Goal: Find specific page/section: Find specific page/section

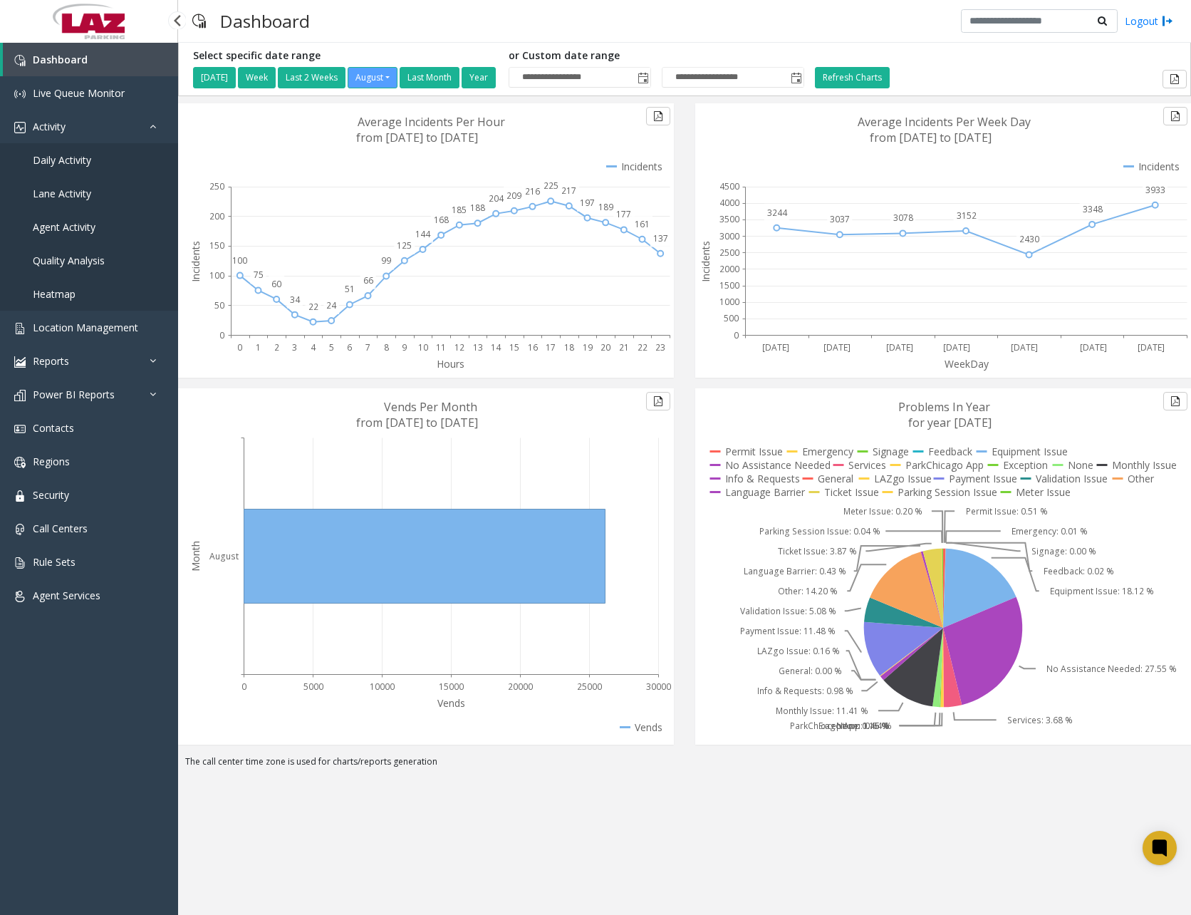
click at [85, 162] on span "Daily Activity" at bounding box center [62, 160] width 58 height 14
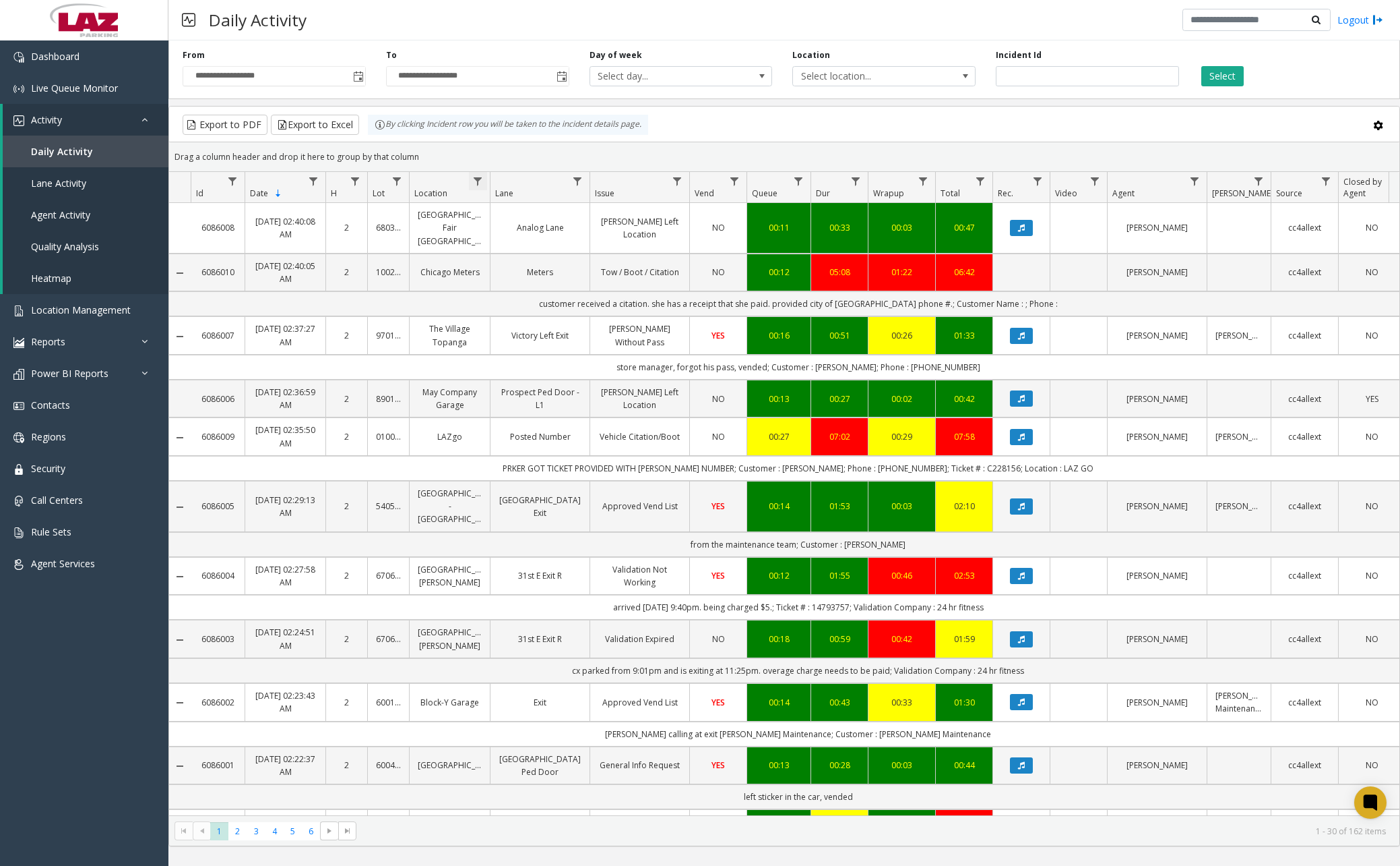
click at [482, 180] on span "Data table" at bounding box center [477, 181] width 10 height 10
drag, startPoint x: 526, startPoint y: 231, endPoint x: 530, endPoint y: 238, distance: 8.1
click at [527, 233] on input "Location Filter" at bounding box center [536, 239] width 114 height 23
type input "******"
click at [564, 362] on button "Filter" at bounding box center [566, 364] width 55 height 29
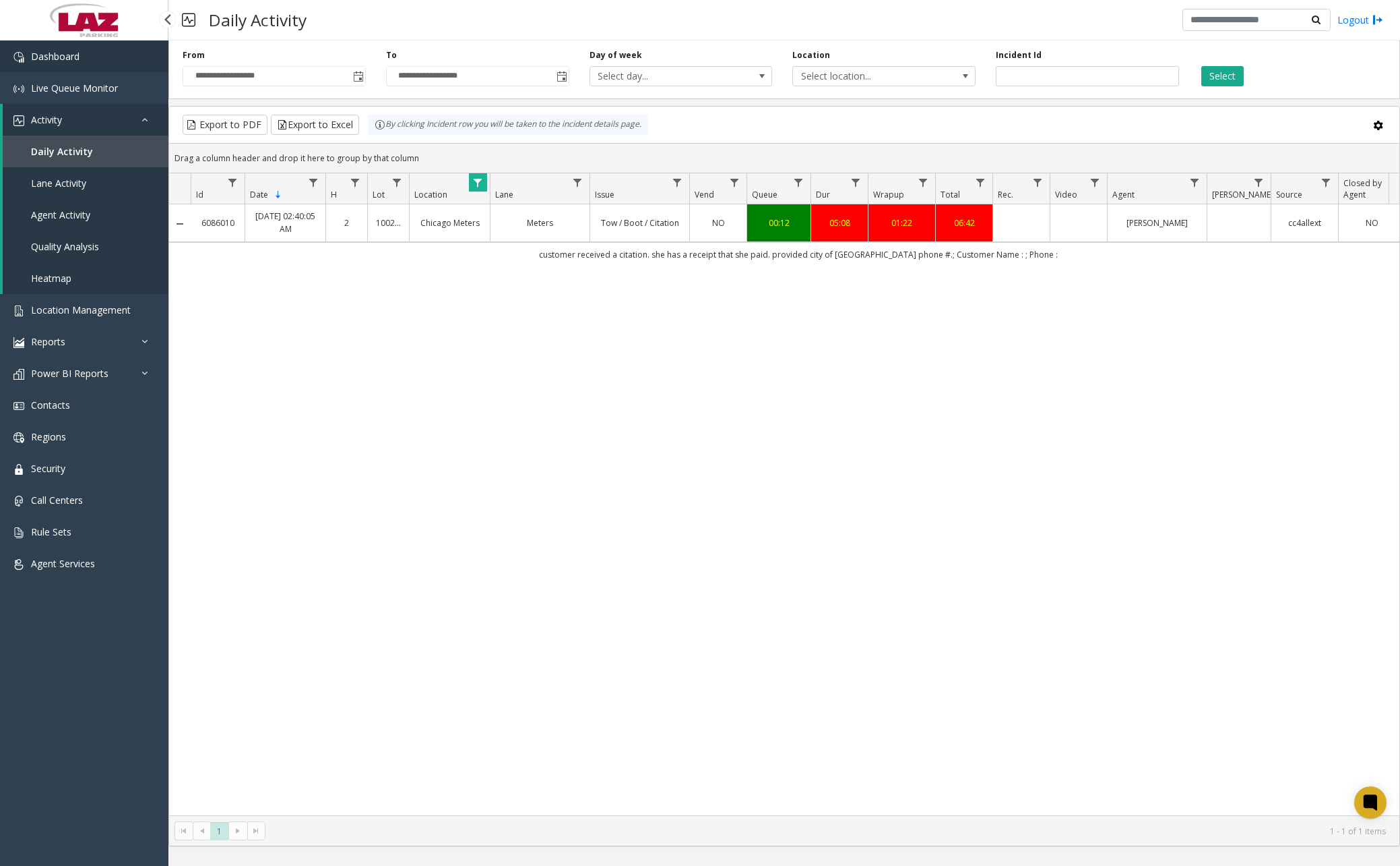
click at [70, 62] on span "Dashboard" at bounding box center [55, 57] width 48 height 13
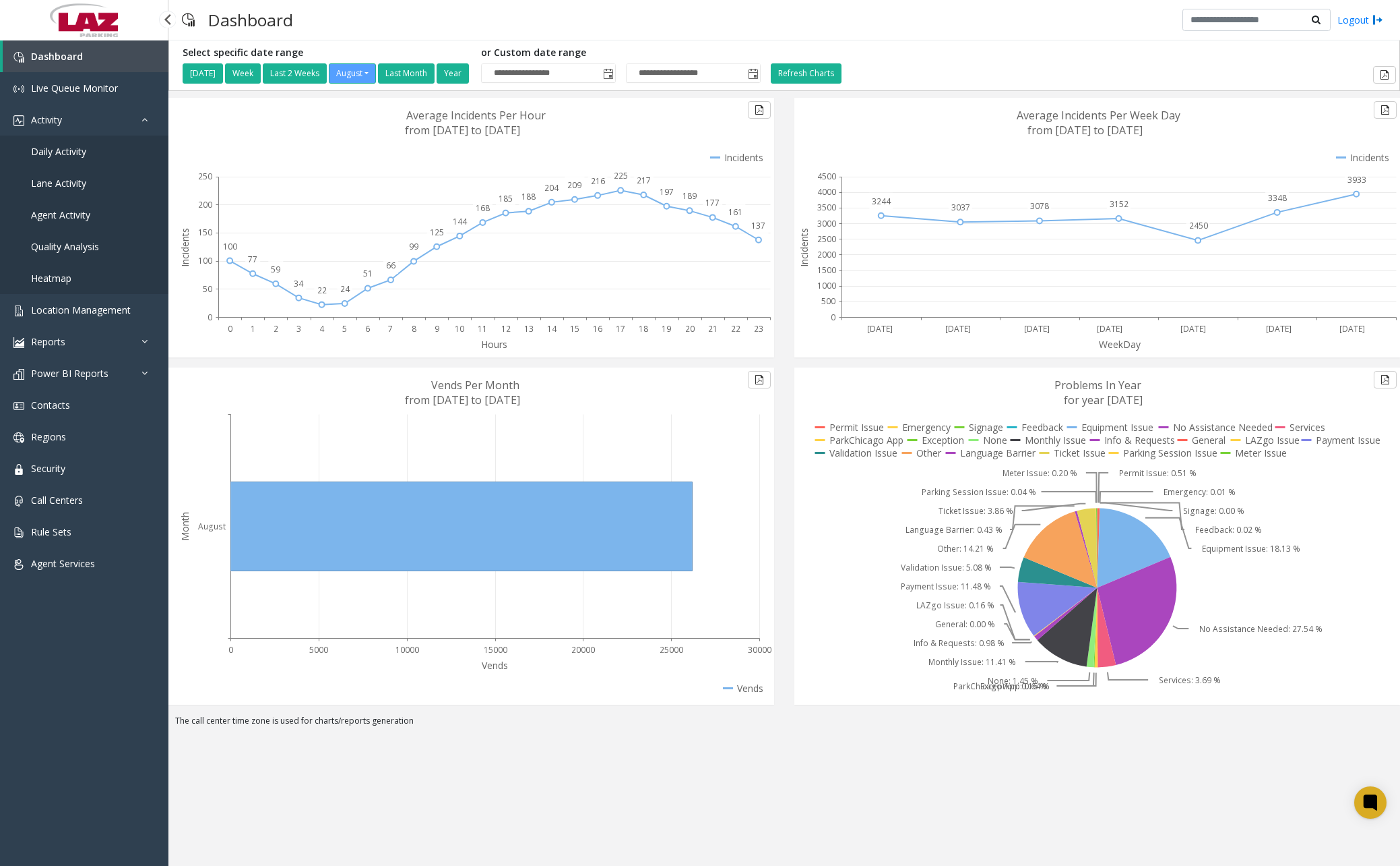
click at [94, 159] on link "Daily Activity" at bounding box center [84, 150] width 168 height 31
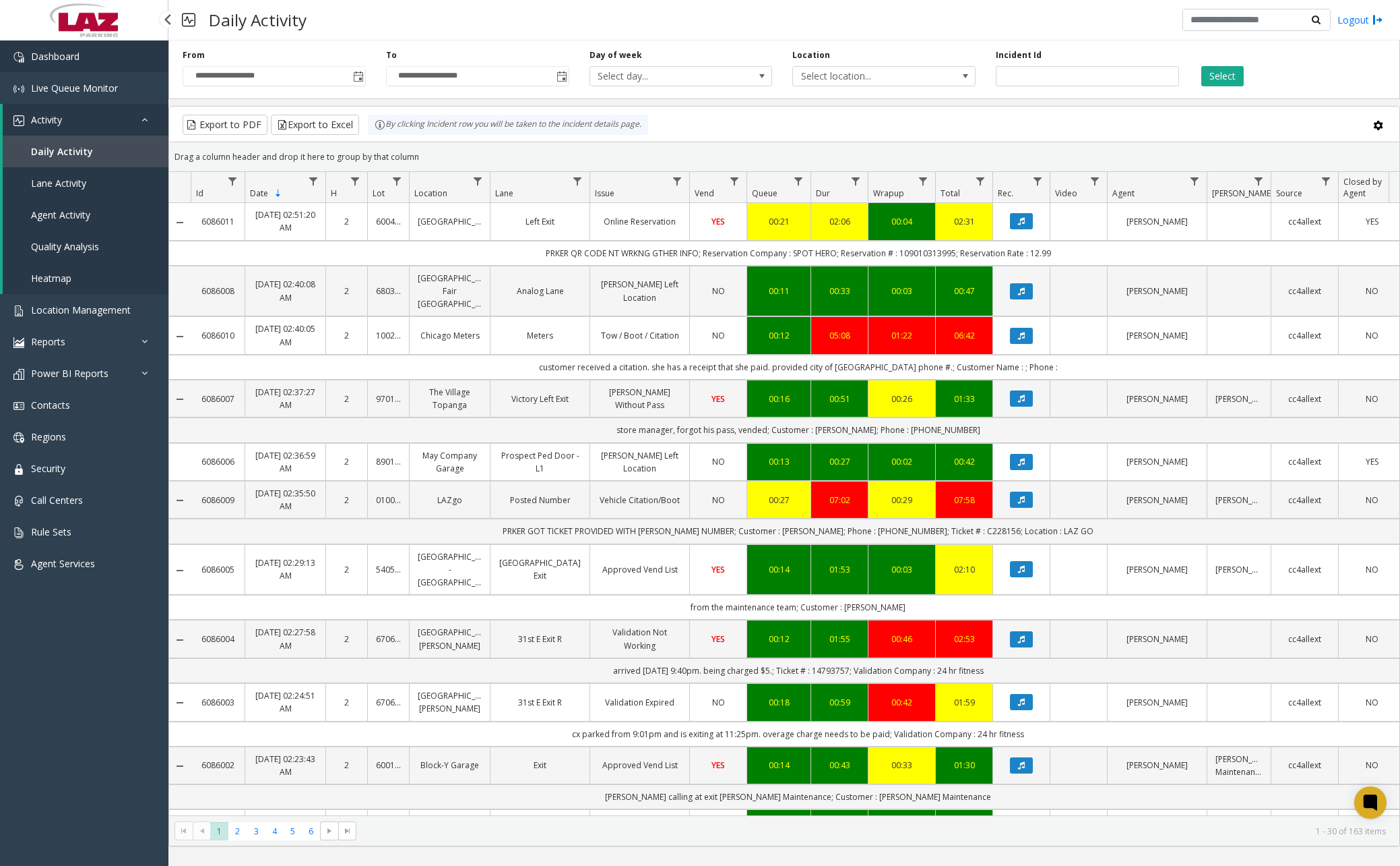
click at [101, 60] on link "Dashboard" at bounding box center [84, 56] width 168 height 31
